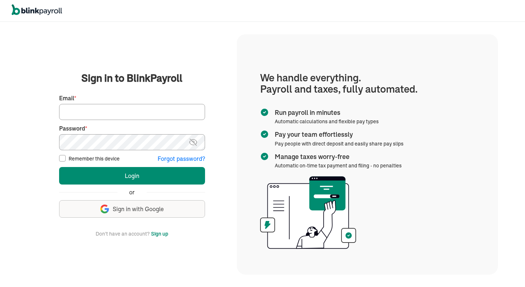
click at [127, 112] on input "Email *" at bounding box center [132, 112] width 146 height 16
type input "rosaguarinicapri@gmail.com"
click at [59, 167] on button "Login" at bounding box center [132, 176] width 146 height 18
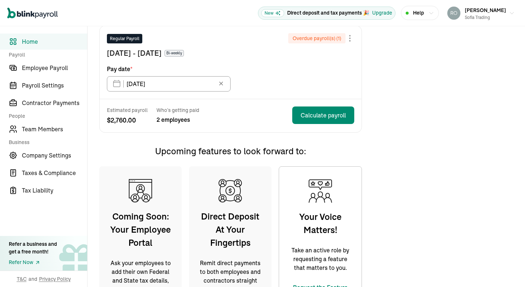
scroll to position [92, 0]
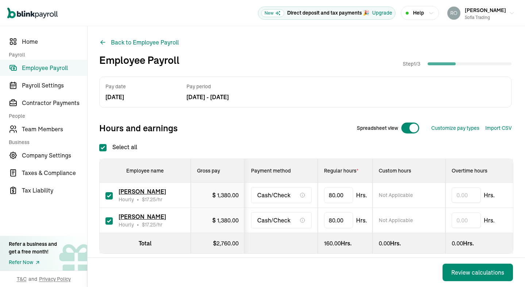
scroll to position [8, 0]
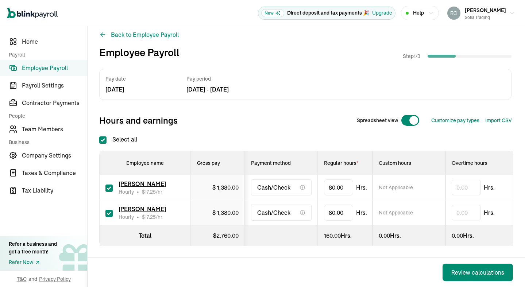
click at [296, 187] on div "Cash/Check" at bounding box center [281, 188] width 61 height 16
type input "8"
type input "4"
type input "59.10"
type input "8"
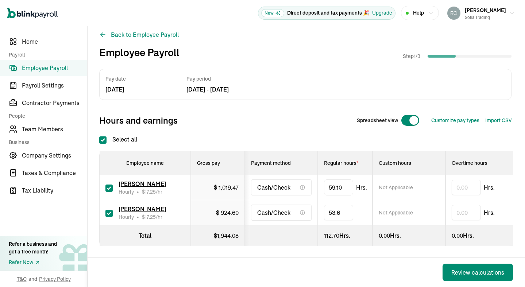
type input "53.62"
click at [297, 256] on div "Pay date [DATE] Pay period [DATE] - [DATE] Hours and earnings Spreadsheet view …" at bounding box center [306, 172] width 414 height 207
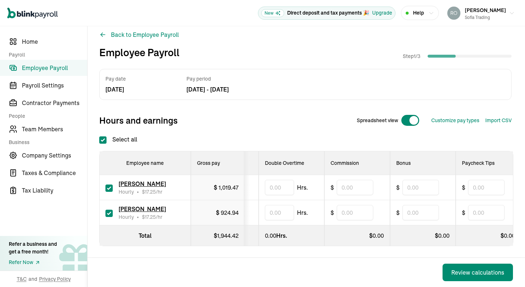
scroll to position [0, 296]
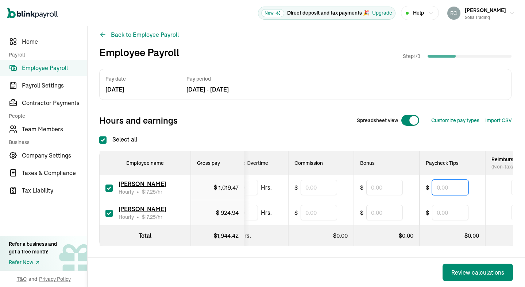
click at [445, 187] on input "text" at bounding box center [450, 187] width 37 height 15
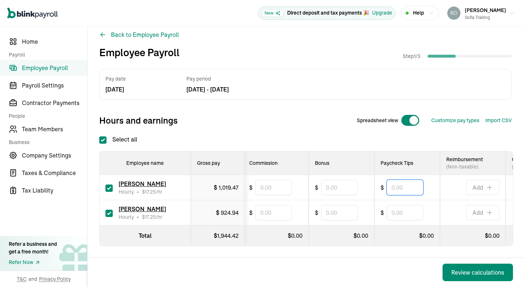
scroll to position [0, 352]
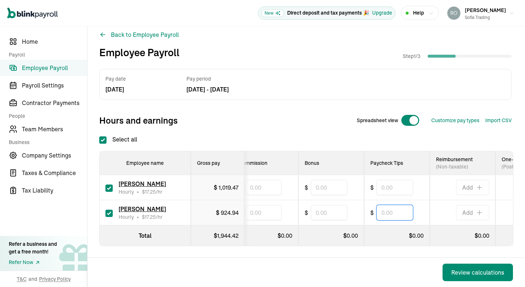
click at [396, 213] on input "text" at bounding box center [395, 212] width 37 height 15
type input "900"
click at [388, 190] on input "text" at bounding box center [395, 187] width 37 height 15
type input "9"
type input "1,050"
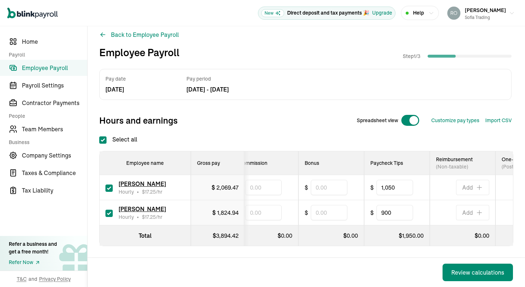
click at [364, 129] on div "Pay date [DATE] Pay period [DATE] - [DATE] Hours and earnings Spreadsheet view …" at bounding box center [306, 157] width 414 height 177
click at [473, 271] on div "Review calculations" at bounding box center [478, 272] width 53 height 9
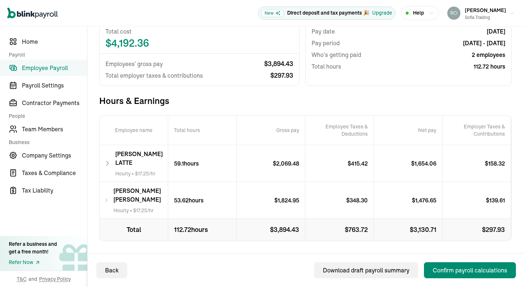
scroll to position [76, 0]
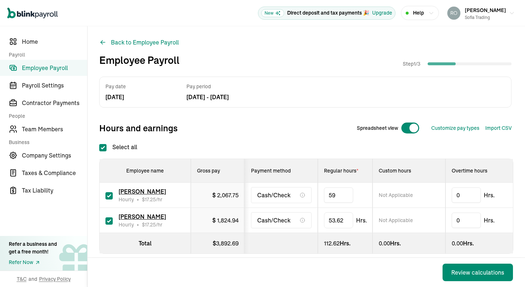
type input "5"
type input "20"
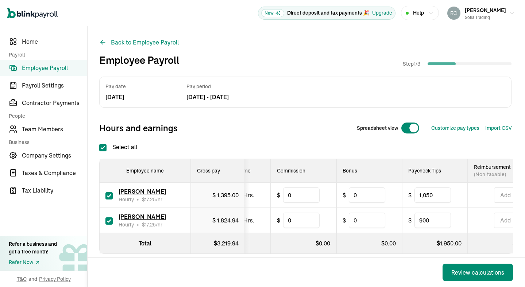
scroll to position [0, 320]
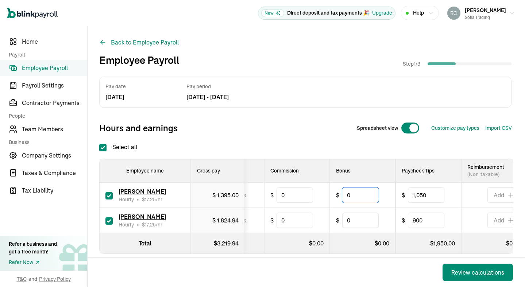
click at [365, 193] on input "0" at bounding box center [360, 195] width 37 height 15
click at [424, 199] on input "1,050" at bounding box center [426, 195] width 37 height 15
click at [436, 194] on input "1,050" at bounding box center [426, 195] width 37 height 15
type input "1"
type input "230"
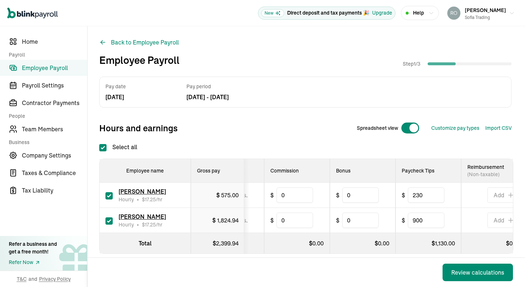
click at [409, 274] on div "Back Review calculations" at bounding box center [305, 272] width 434 height 29
click at [450, 268] on button "Review calculations" at bounding box center [478, 273] width 70 height 18
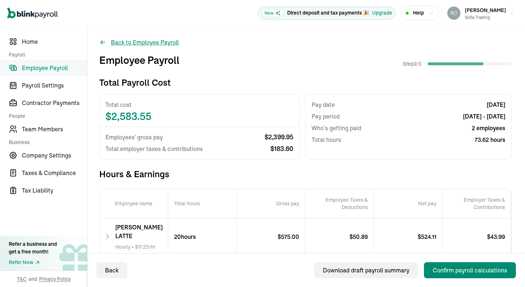
click at [104, 41] on icon at bounding box center [102, 42] width 7 height 7
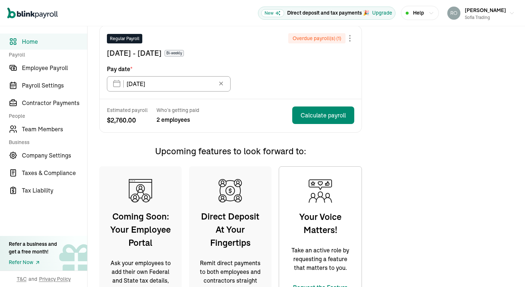
scroll to position [92, 0]
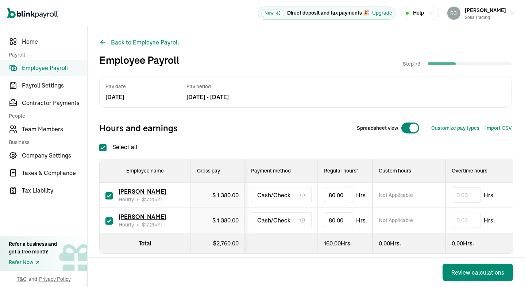
scroll to position [8, 0]
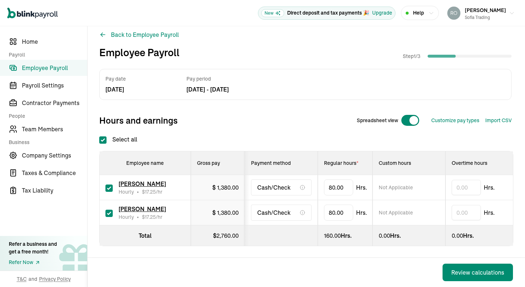
click at [296, 187] on div "Cash/Check" at bounding box center [281, 188] width 61 height 16
type input "8"
type input "4"
type input "59.10"
type input "8"
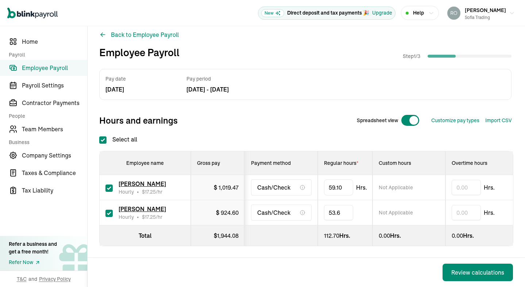
type input "53.62"
click at [297, 256] on div "Pay date [DATE] Pay period [DATE] - [DATE] Hours and earnings Spreadsheet view …" at bounding box center [306, 172] width 414 height 207
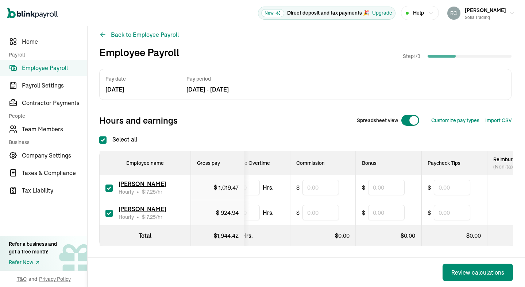
scroll to position [0, 296]
click at [445, 187] on input "text" at bounding box center [450, 187] width 37 height 15
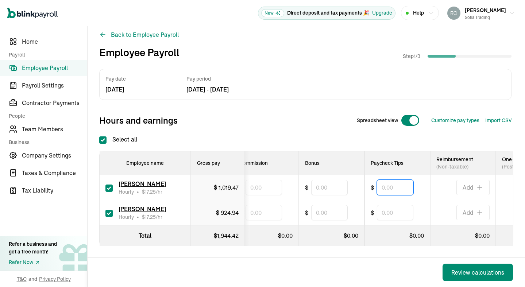
scroll to position [0, 352]
click at [396, 213] on input "text" at bounding box center [395, 212] width 37 height 15
type input "900"
click at [388, 190] on input "text" at bounding box center [395, 187] width 37 height 15
type input "9"
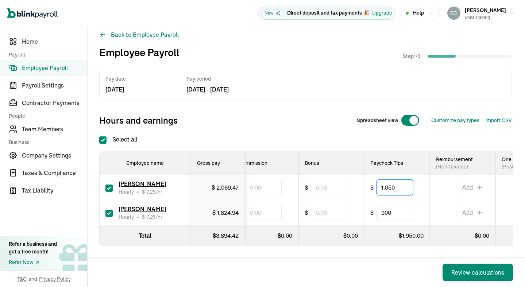
type input "1,050"
click at [364, 129] on div "Pay date [DATE] Pay period [DATE] - [DATE] Hours and earnings Spreadsheet view …" at bounding box center [306, 157] width 414 height 177
click at [473, 271] on div "Review calculations" at bounding box center [478, 272] width 53 height 9
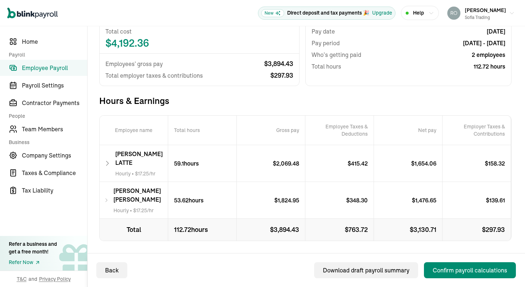
scroll to position [76, 0]
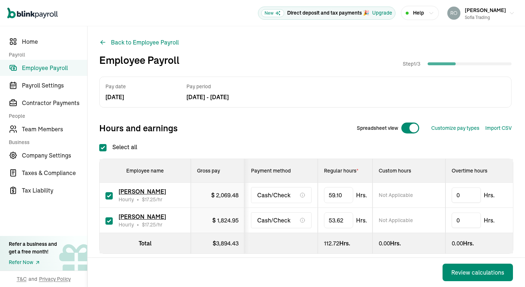
checkbox input "true"
type input "5"
type input "20"
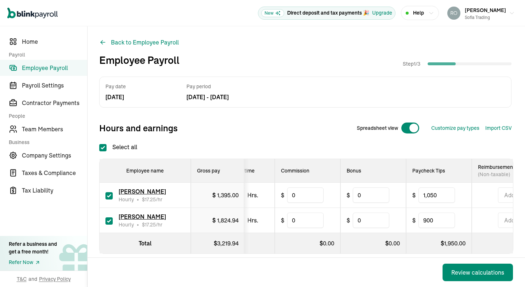
scroll to position [0, 320]
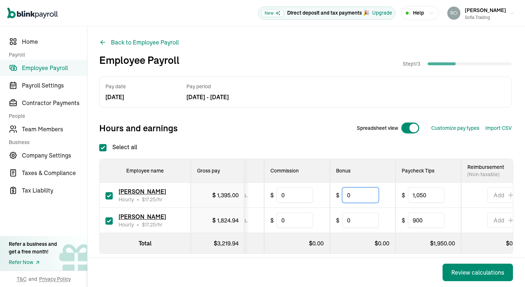
click at [365, 193] on input "0" at bounding box center [360, 195] width 37 height 15
click at [424, 199] on input "1,050" at bounding box center [426, 195] width 37 height 15
click at [436, 194] on input "1,050" at bounding box center [426, 195] width 37 height 15
type input "1"
type input "230"
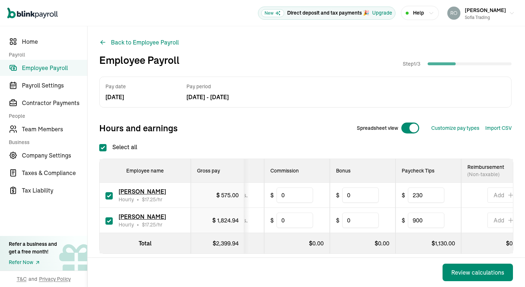
click at [409, 274] on div "Back Review calculations" at bounding box center [305, 272] width 434 height 29
click at [450, 268] on button "Review calculations" at bounding box center [478, 273] width 70 height 18
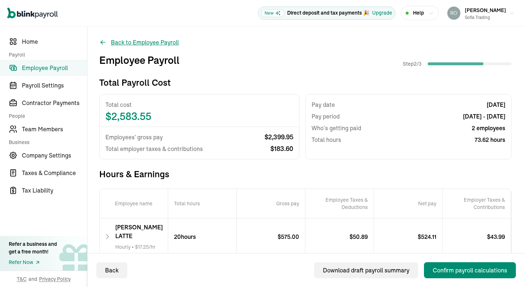
click at [104, 41] on icon at bounding box center [102, 42] width 7 height 7
